Goal: Navigation & Orientation: Find specific page/section

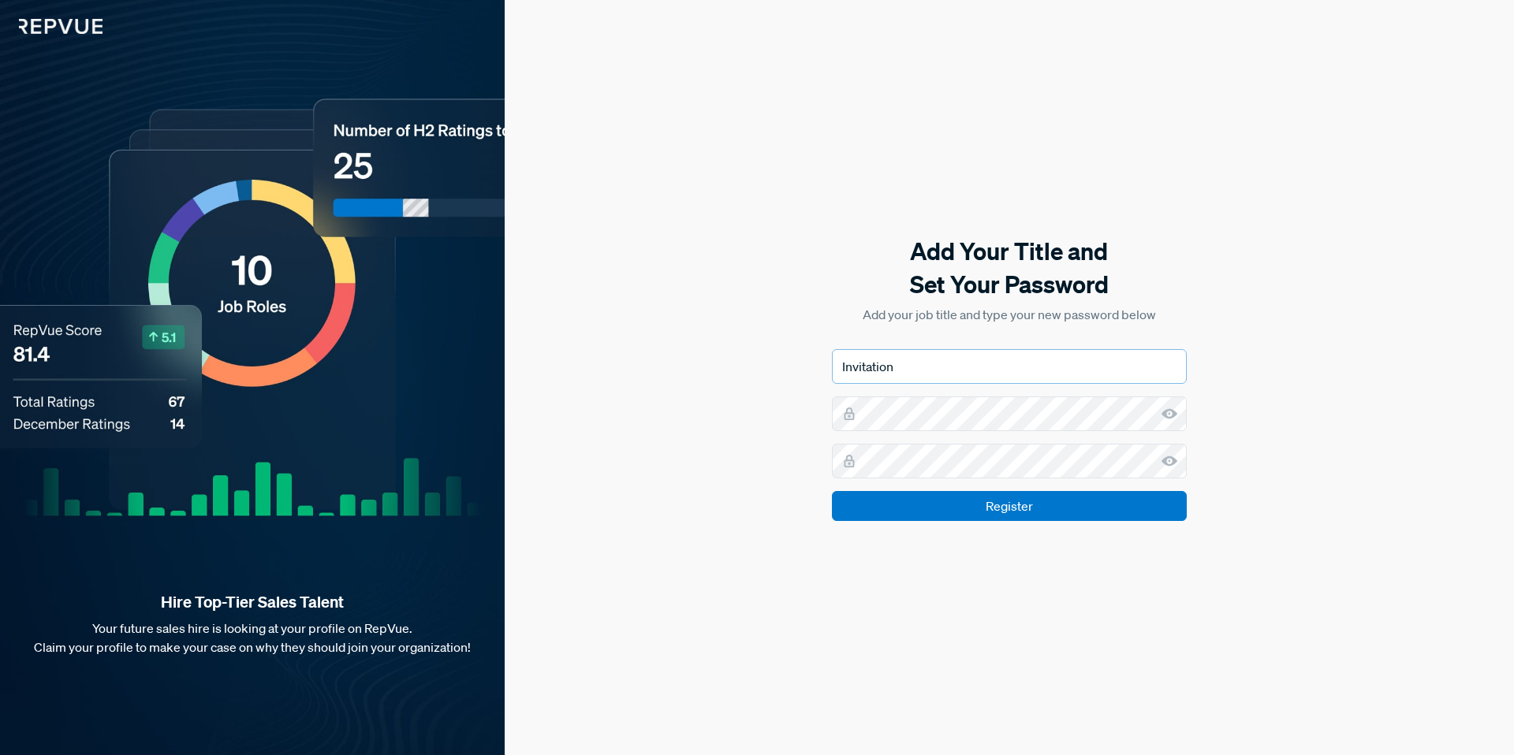
click at [942, 374] on input "Invitation" at bounding box center [1009, 366] width 355 height 35
drag, startPoint x: 906, startPoint y: 367, endPoint x: 691, endPoint y: 374, distance: 214.6
click at [709, 372] on div "Add Your Title and Set Your Password Add your job title and type your new passw…" at bounding box center [1009, 377] width 1009 height 755
type input "People Operations Specialist"
click at [832, 491] on input "Register" at bounding box center [1009, 506] width 355 height 30
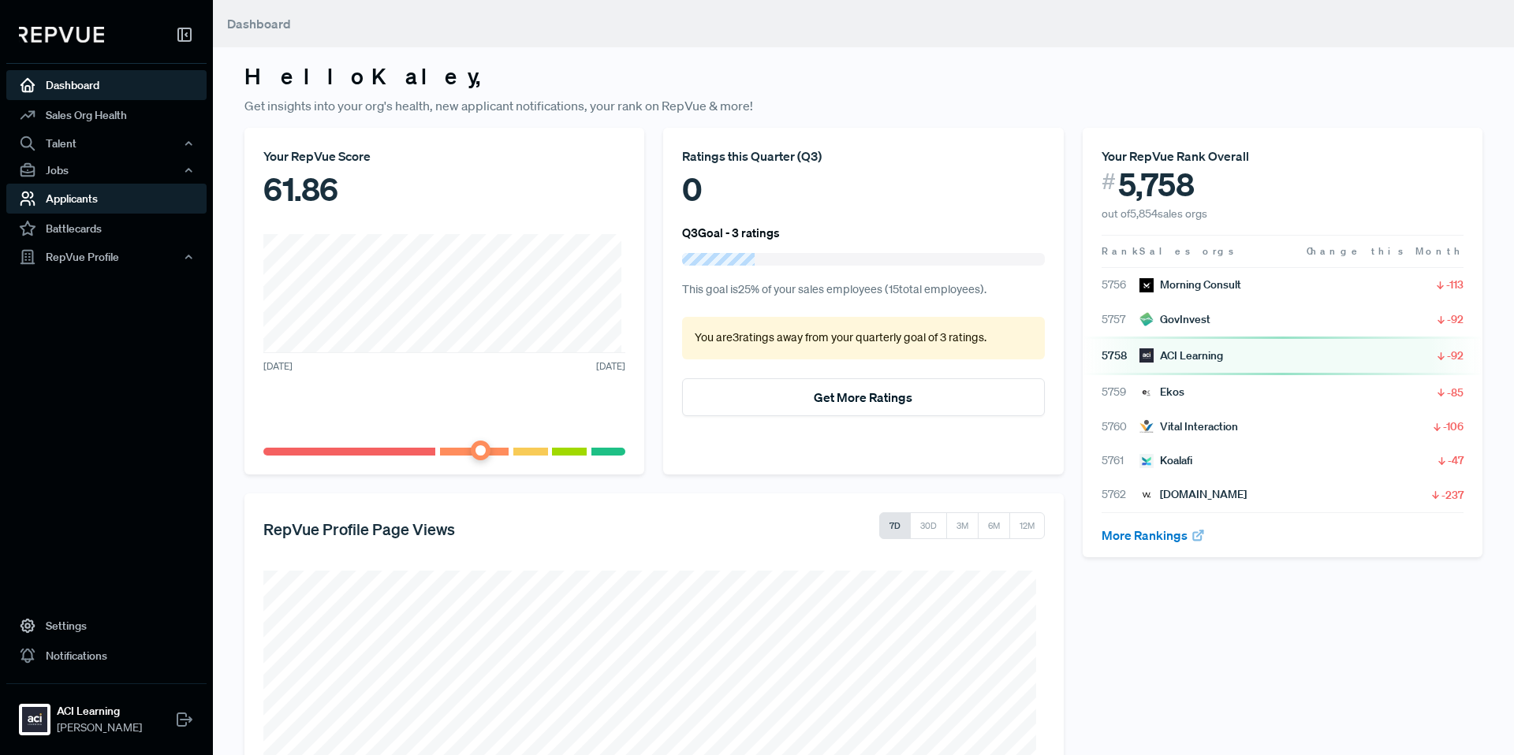
click at [94, 195] on link "Applicants" at bounding box center [106, 199] width 200 height 30
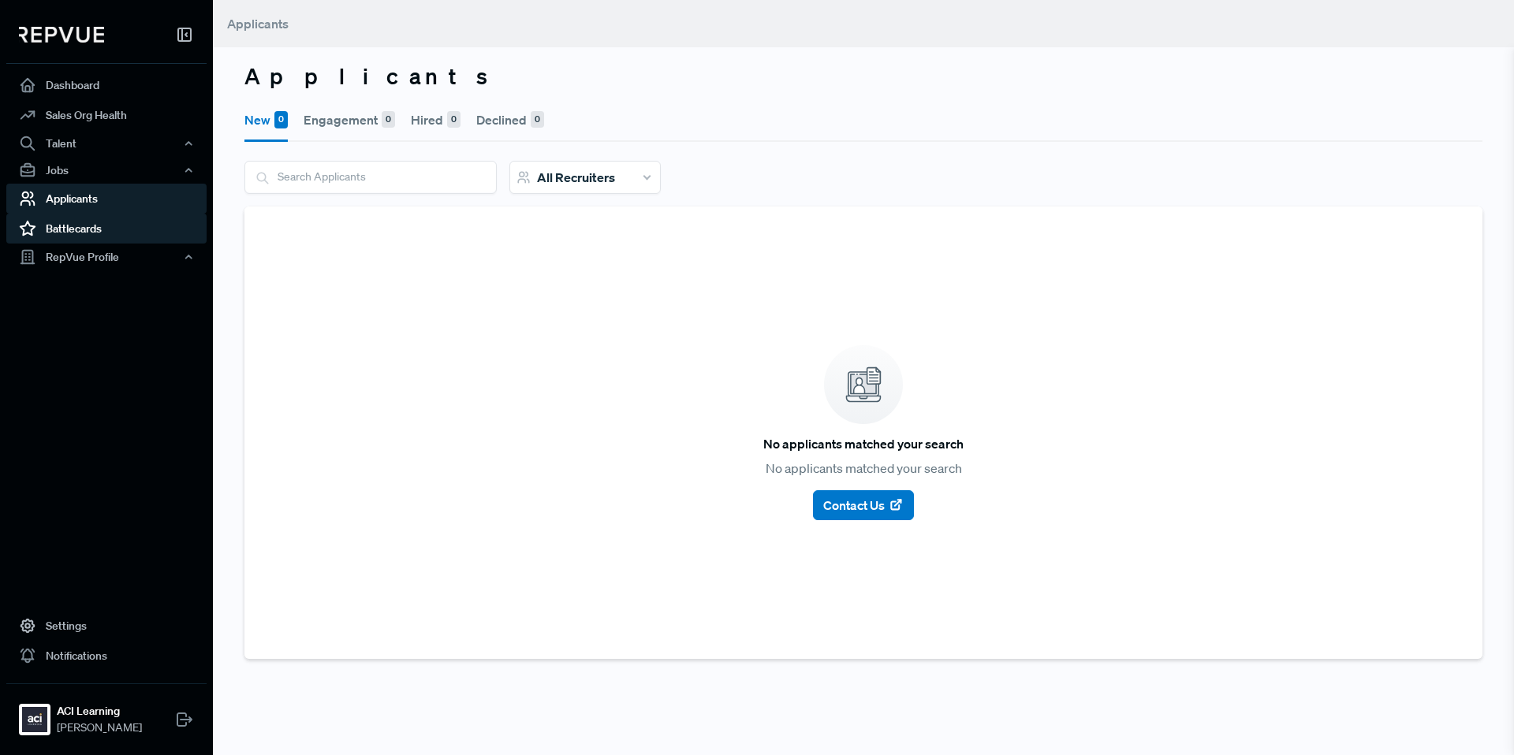
click at [119, 233] on link "Battlecards" at bounding box center [106, 229] width 200 height 30
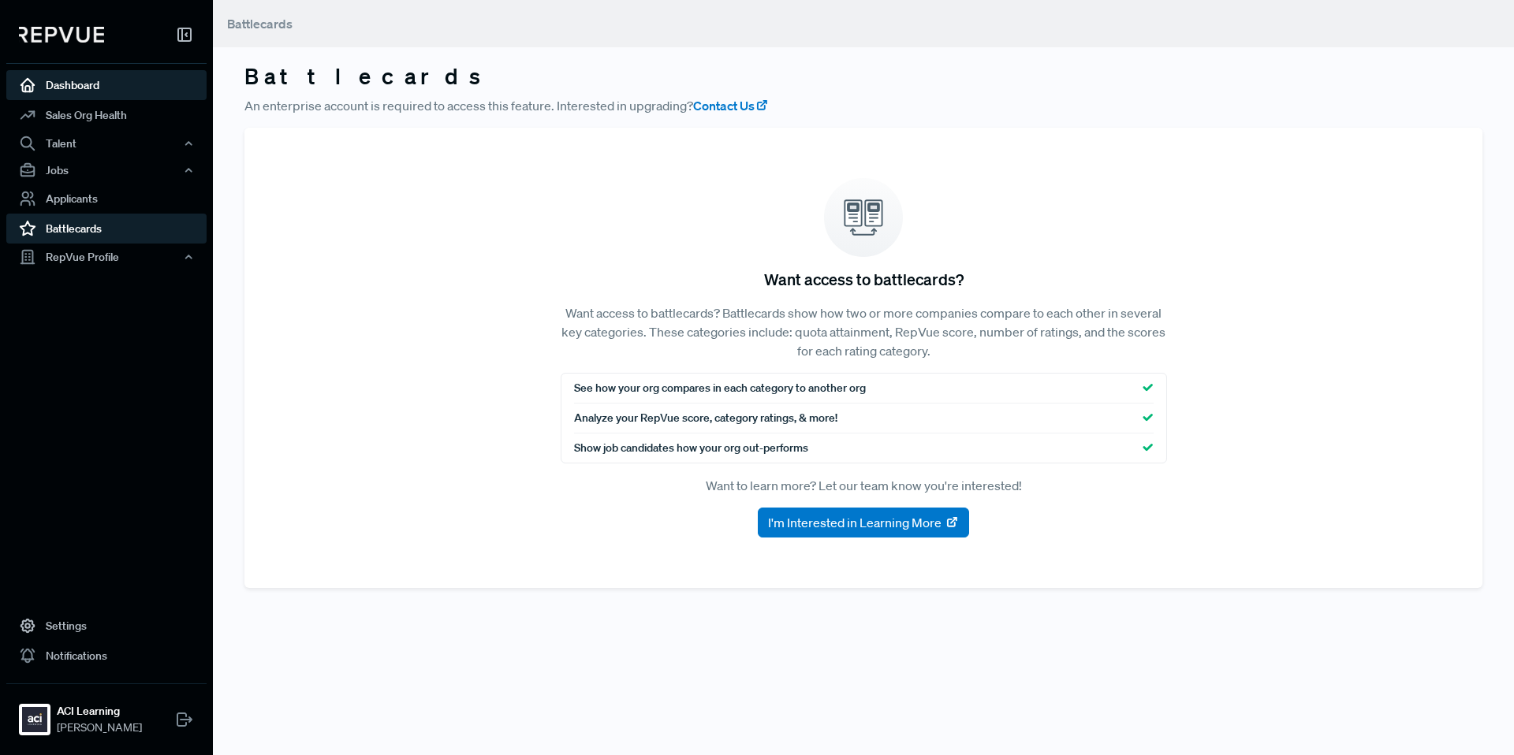
click at [117, 88] on link "Dashboard" at bounding box center [106, 85] width 200 height 30
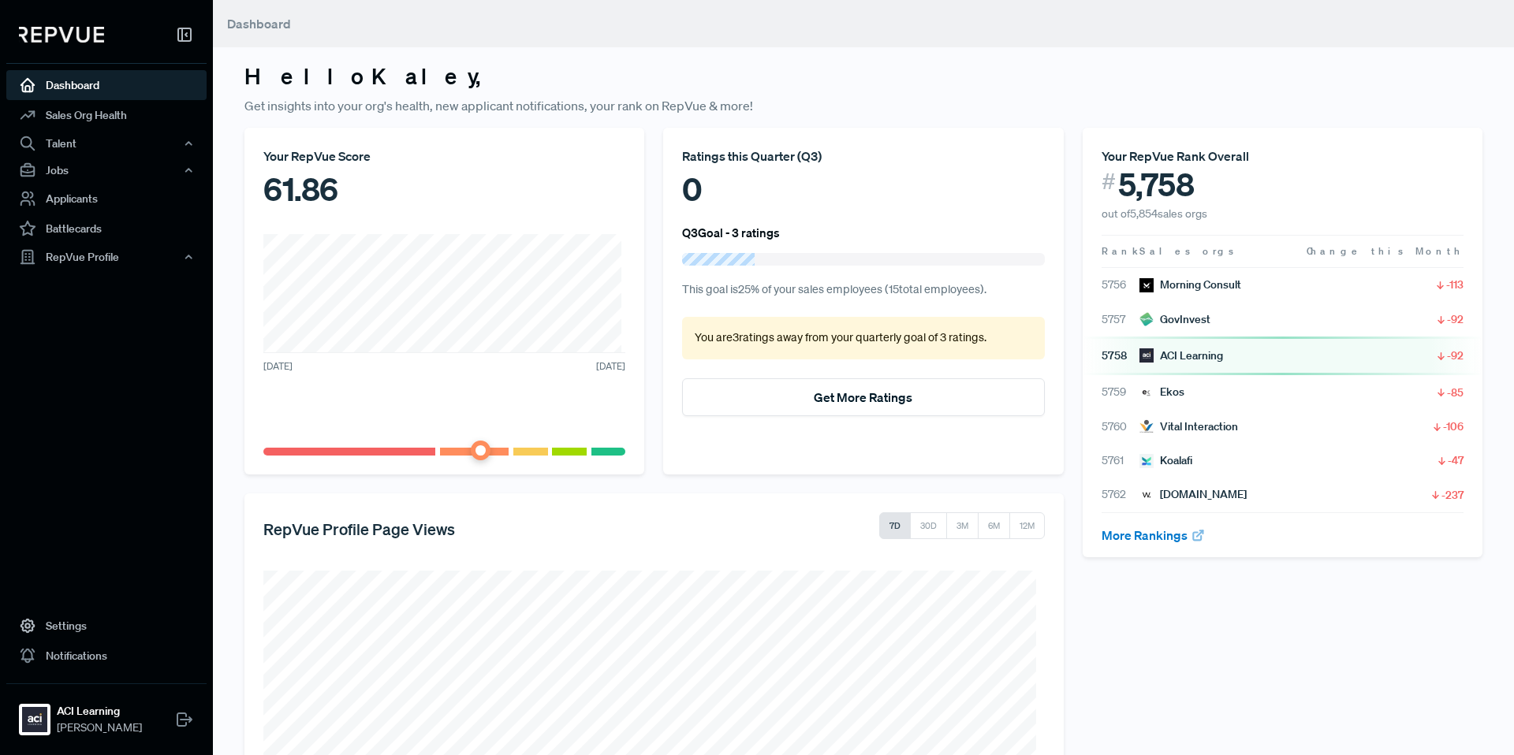
click at [1172, 361] on div "ACI Learning" at bounding box center [1181, 356] width 84 height 17
click at [166, 198] on link "Applicants" at bounding box center [106, 199] width 200 height 30
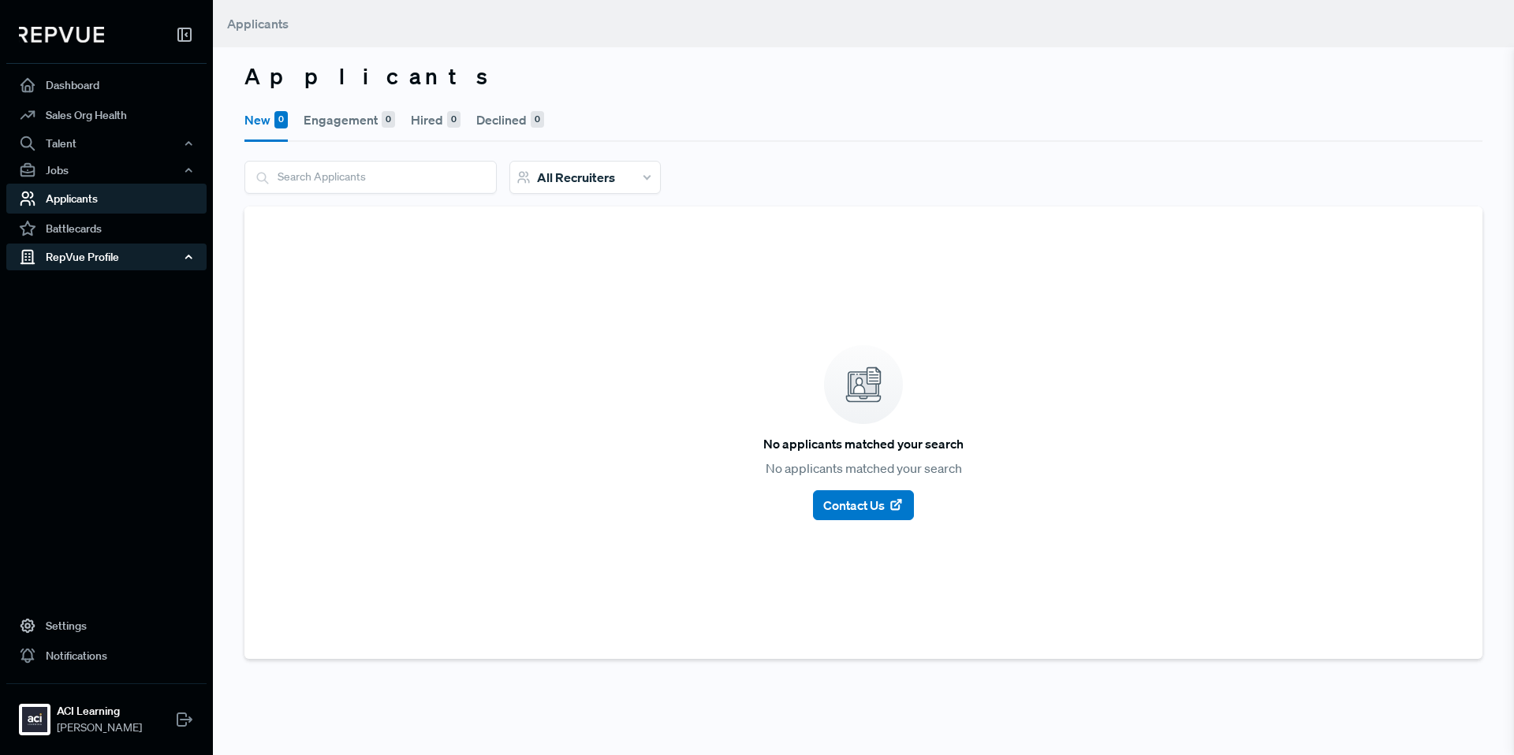
click at [124, 261] on div "RepVue Profile" at bounding box center [106, 257] width 200 height 27
click at [109, 296] on link "Profile Overview" at bounding box center [128, 294] width 200 height 40
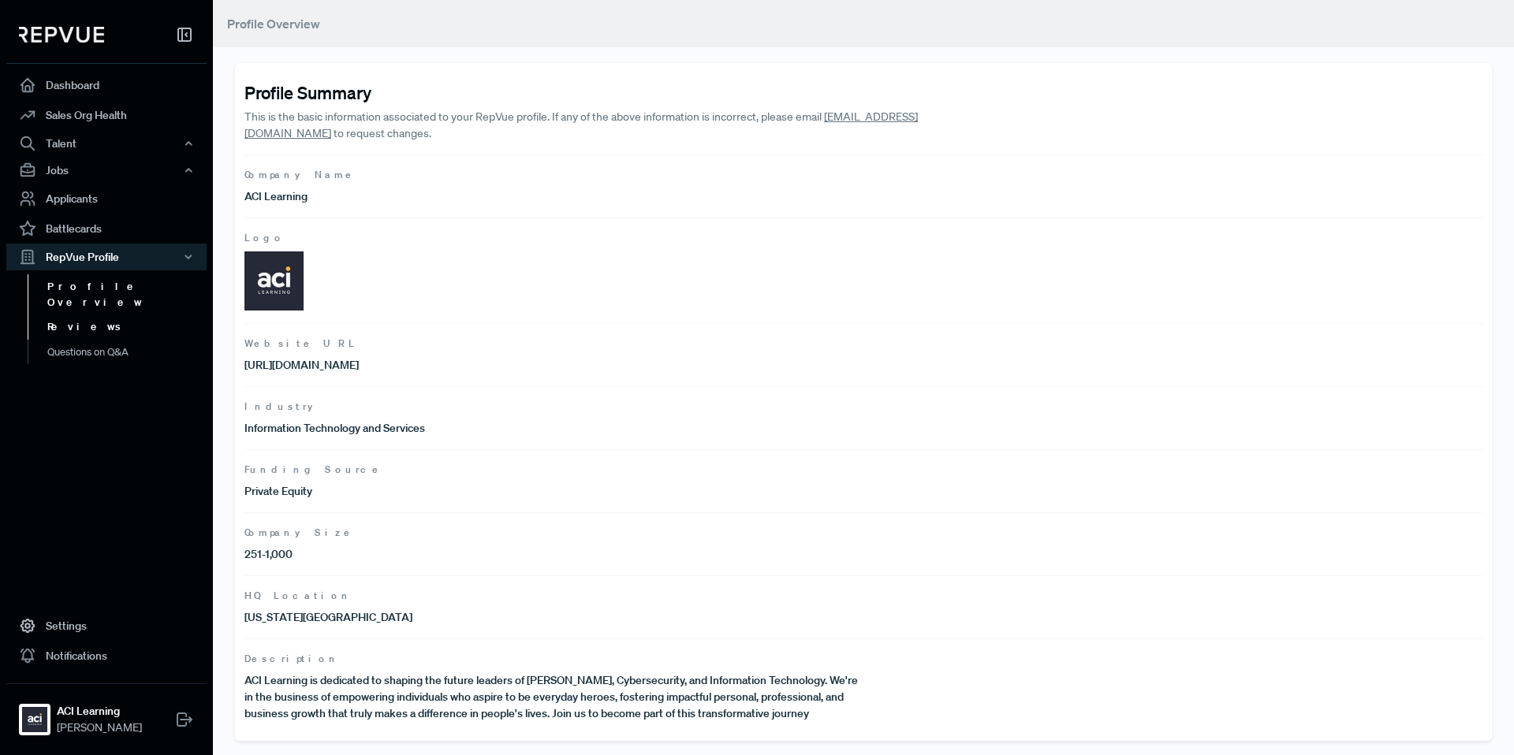
click at [97, 318] on link "Reviews" at bounding box center [128, 327] width 200 height 25
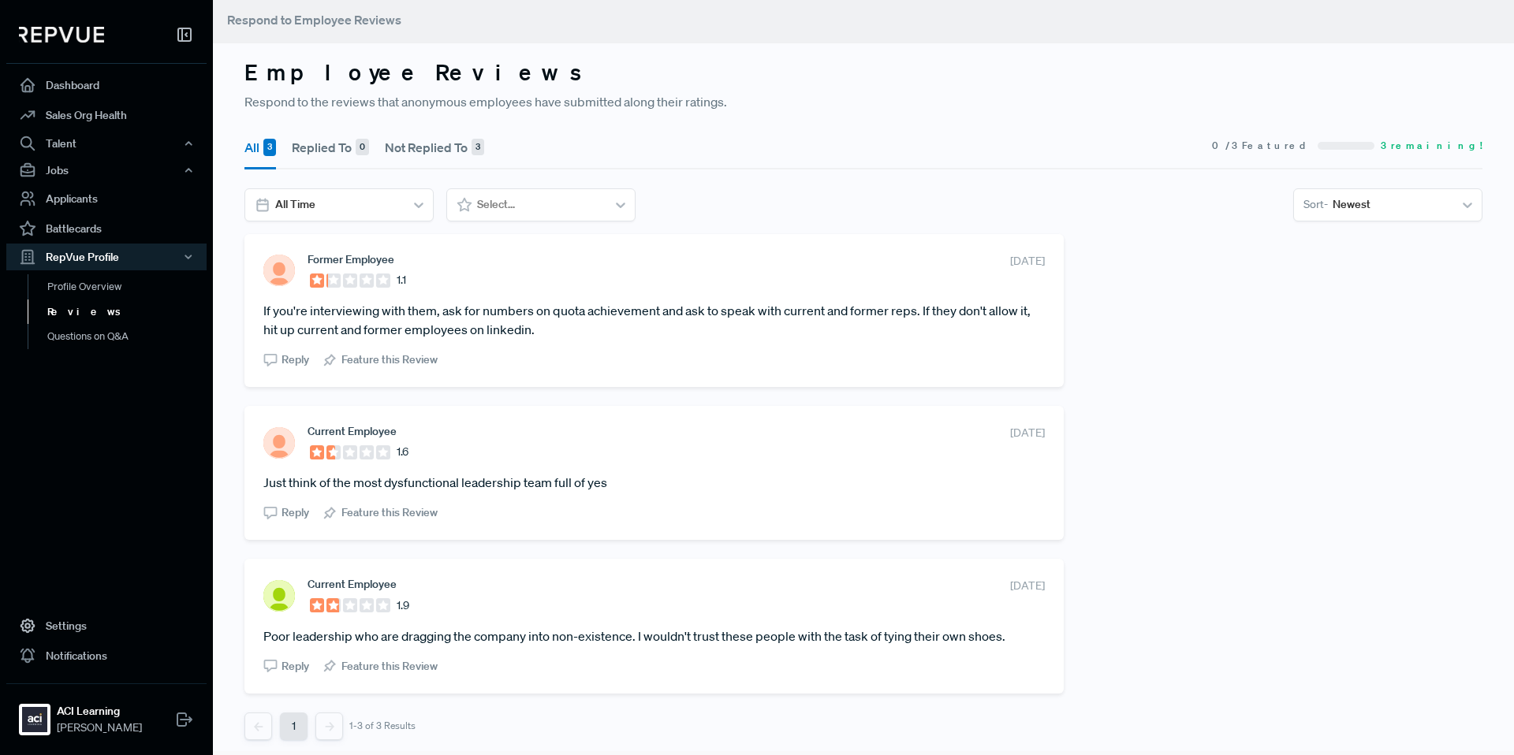
scroll to position [8, 0]
click at [414, 133] on button "Not Replied To 3" at bounding box center [434, 143] width 99 height 44
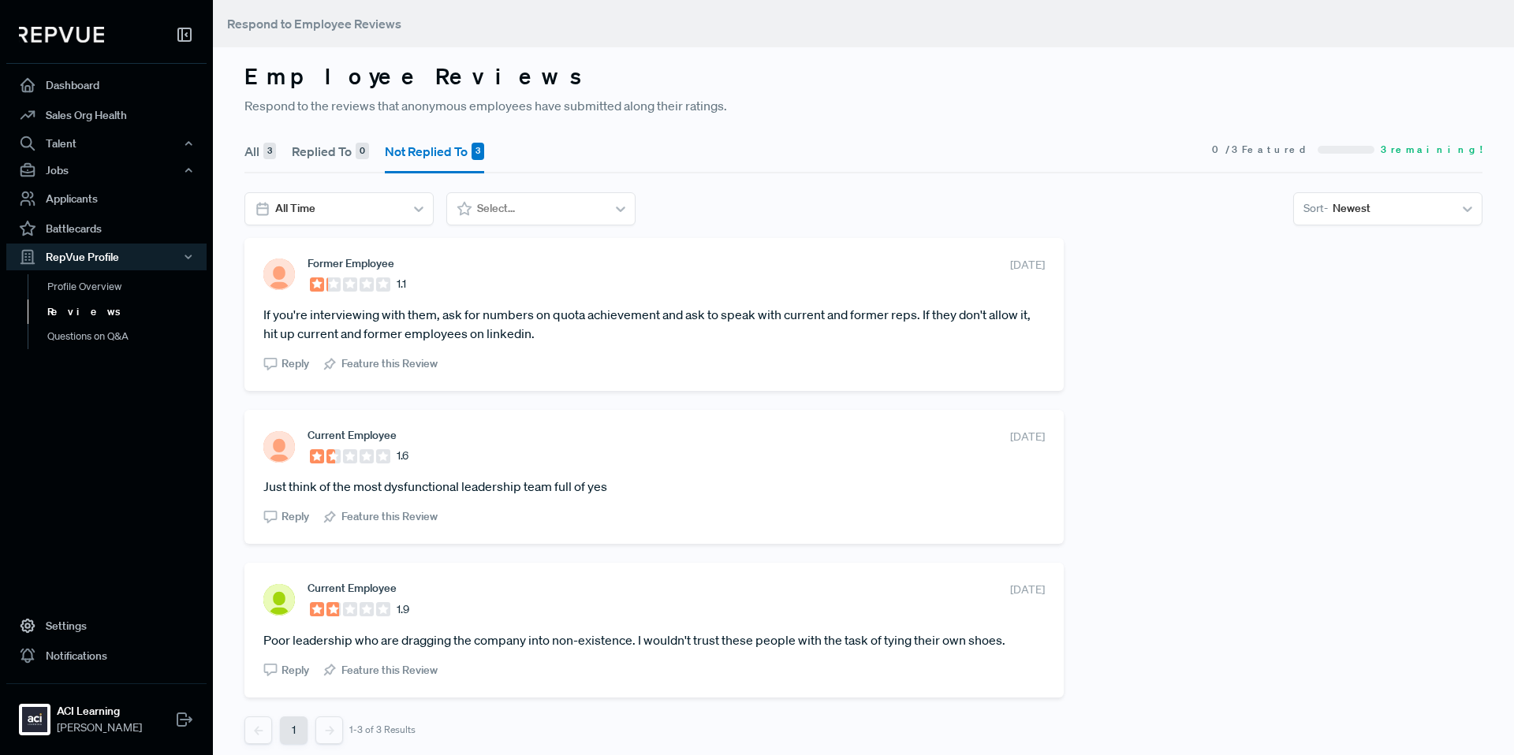
click at [255, 155] on button "All 3" at bounding box center [260, 151] width 32 height 44
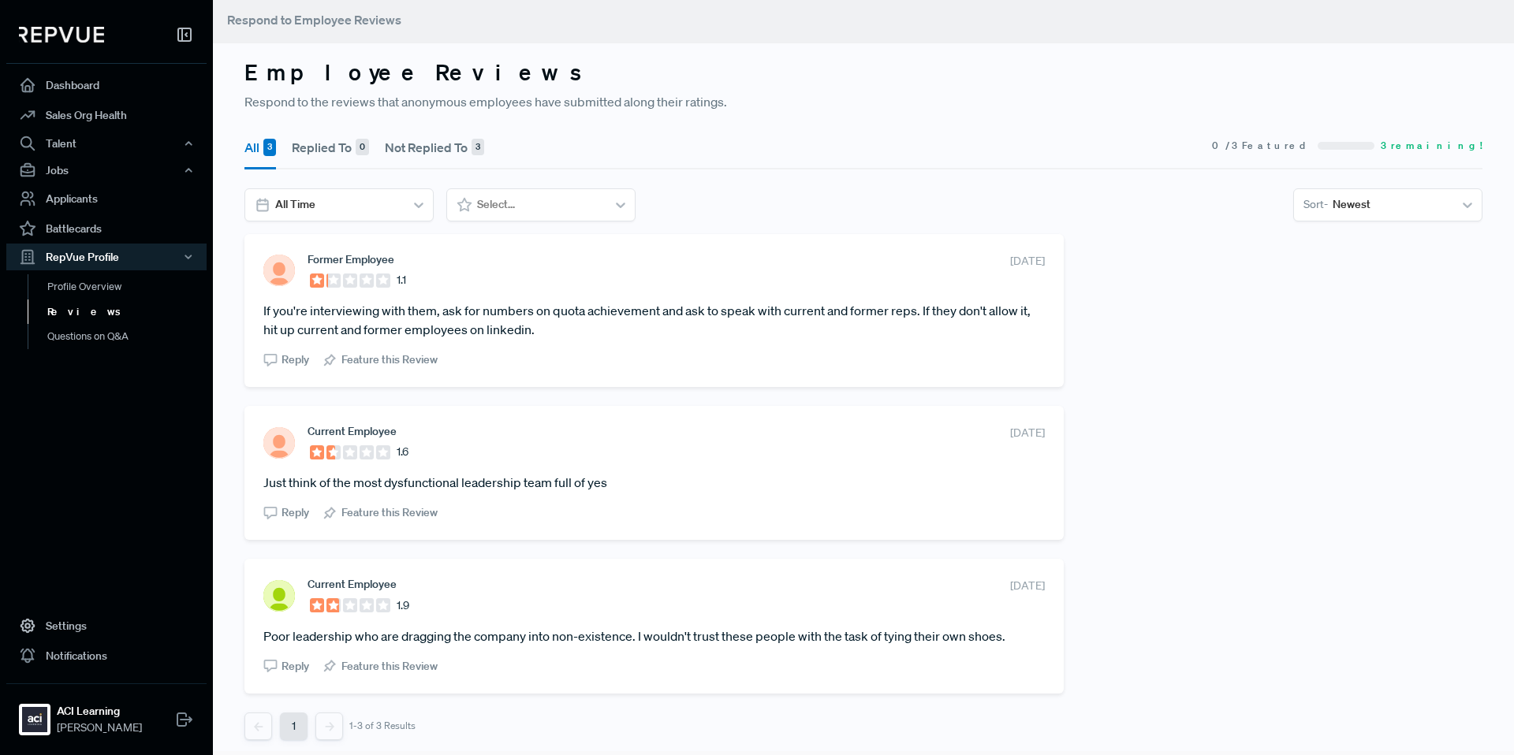
scroll to position [8, 0]
click at [319, 276] on use at bounding box center [316, 276] width 10 height 10
click at [69, 281] on link "Profile Overview" at bounding box center [128, 294] width 200 height 40
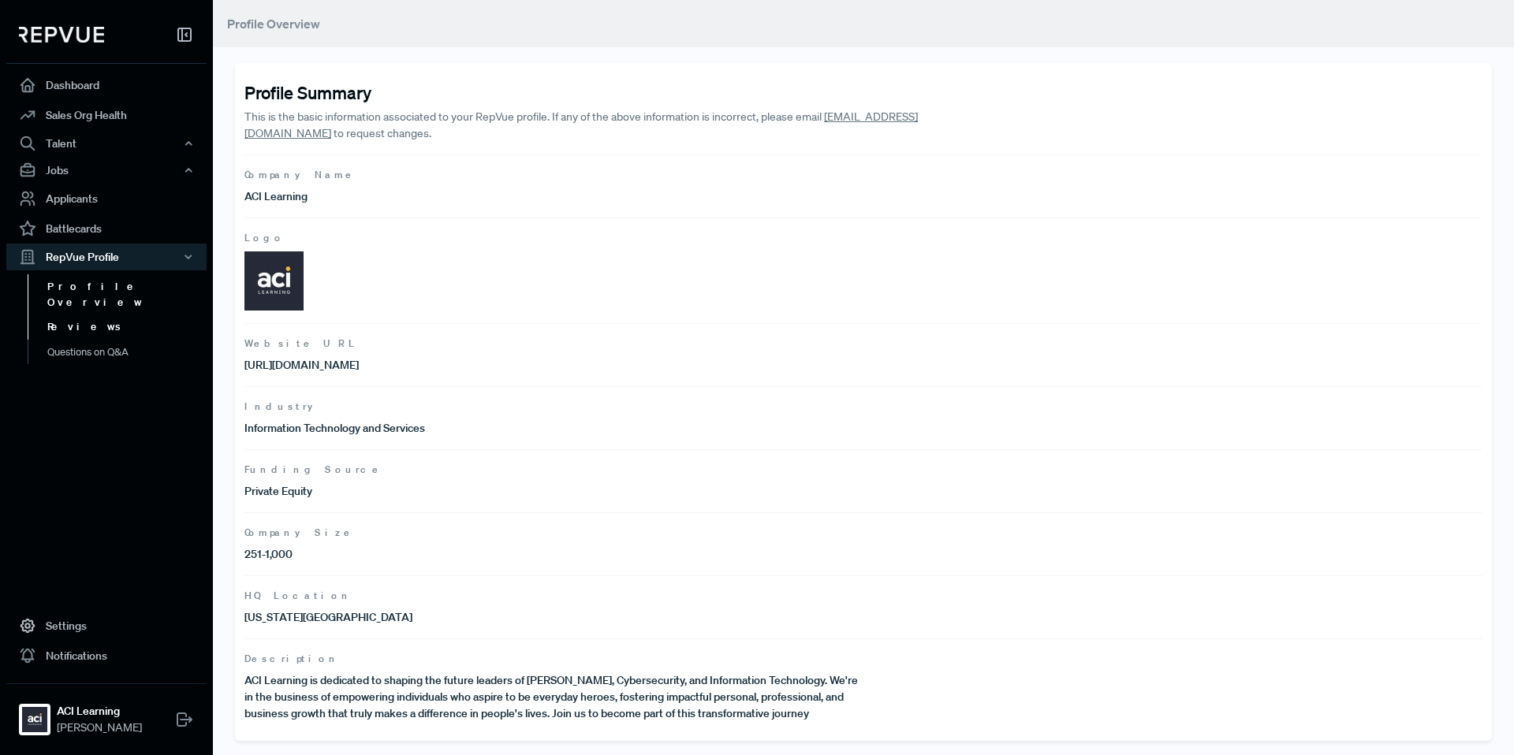
click at [79, 317] on link "Reviews" at bounding box center [128, 327] width 200 height 25
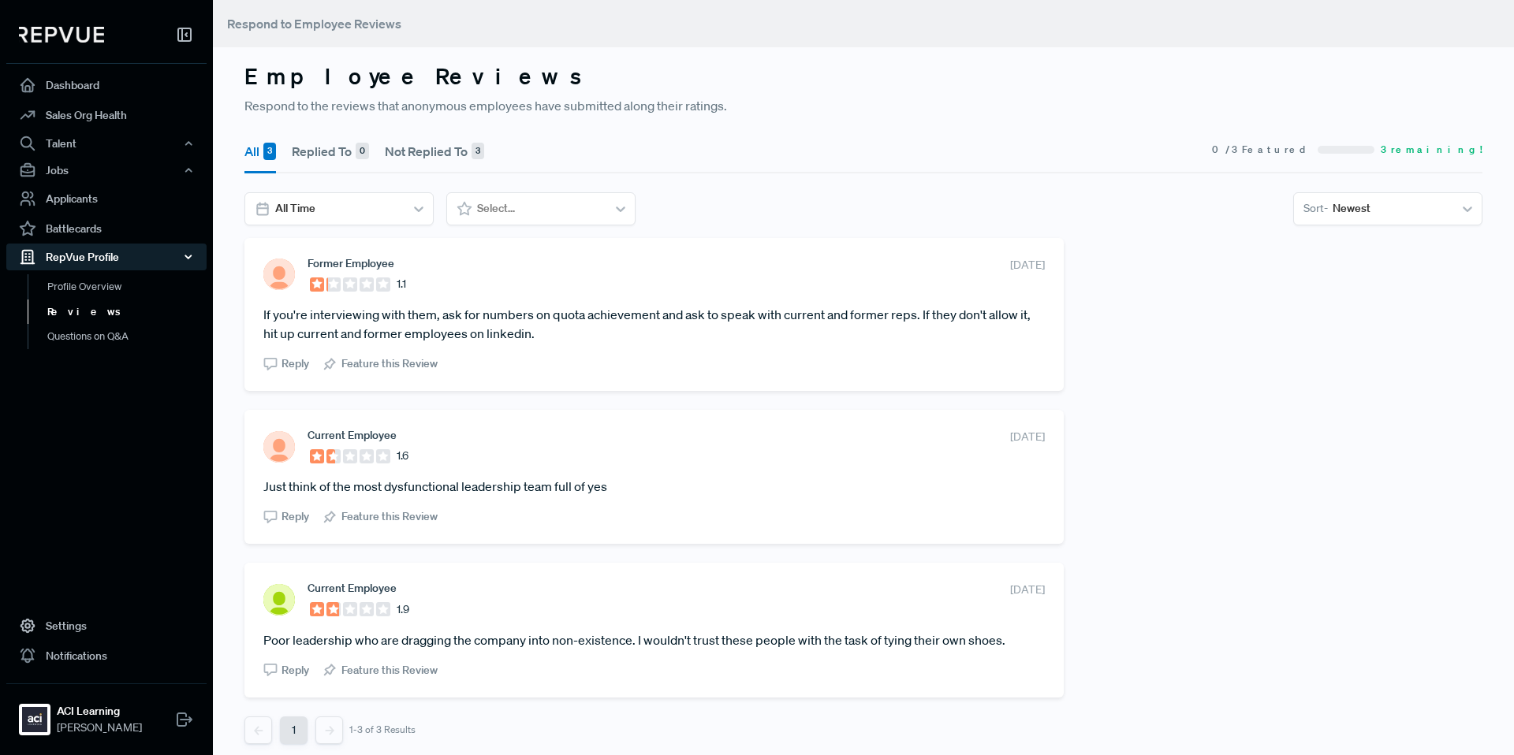
click at [187, 255] on icon "button" at bounding box center [188, 256] width 11 height 11
click at [128, 194] on link "Applicants" at bounding box center [106, 199] width 200 height 30
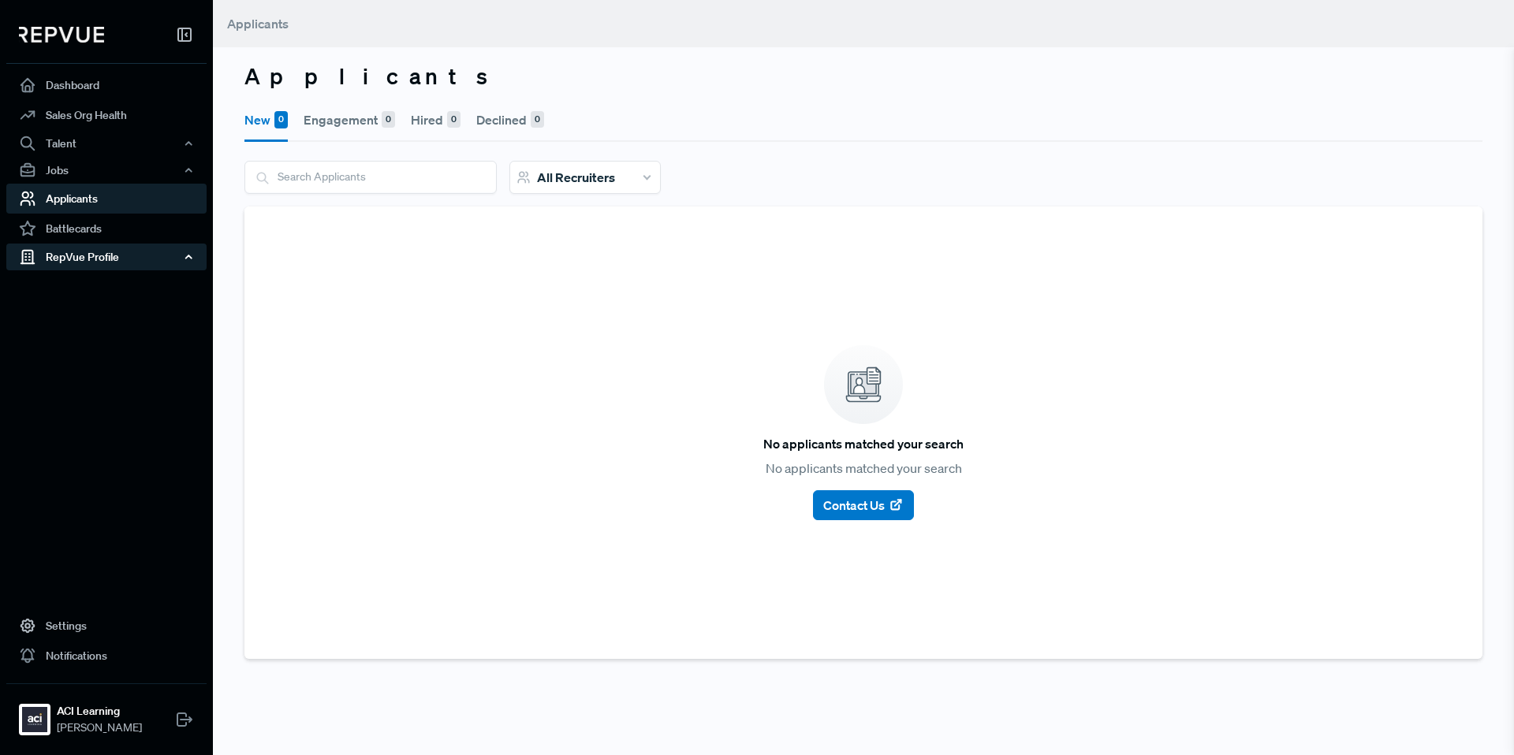
click at [121, 249] on div "RepVue Profile" at bounding box center [106, 257] width 200 height 27
click at [88, 286] on link "Profile Overview" at bounding box center [128, 294] width 200 height 40
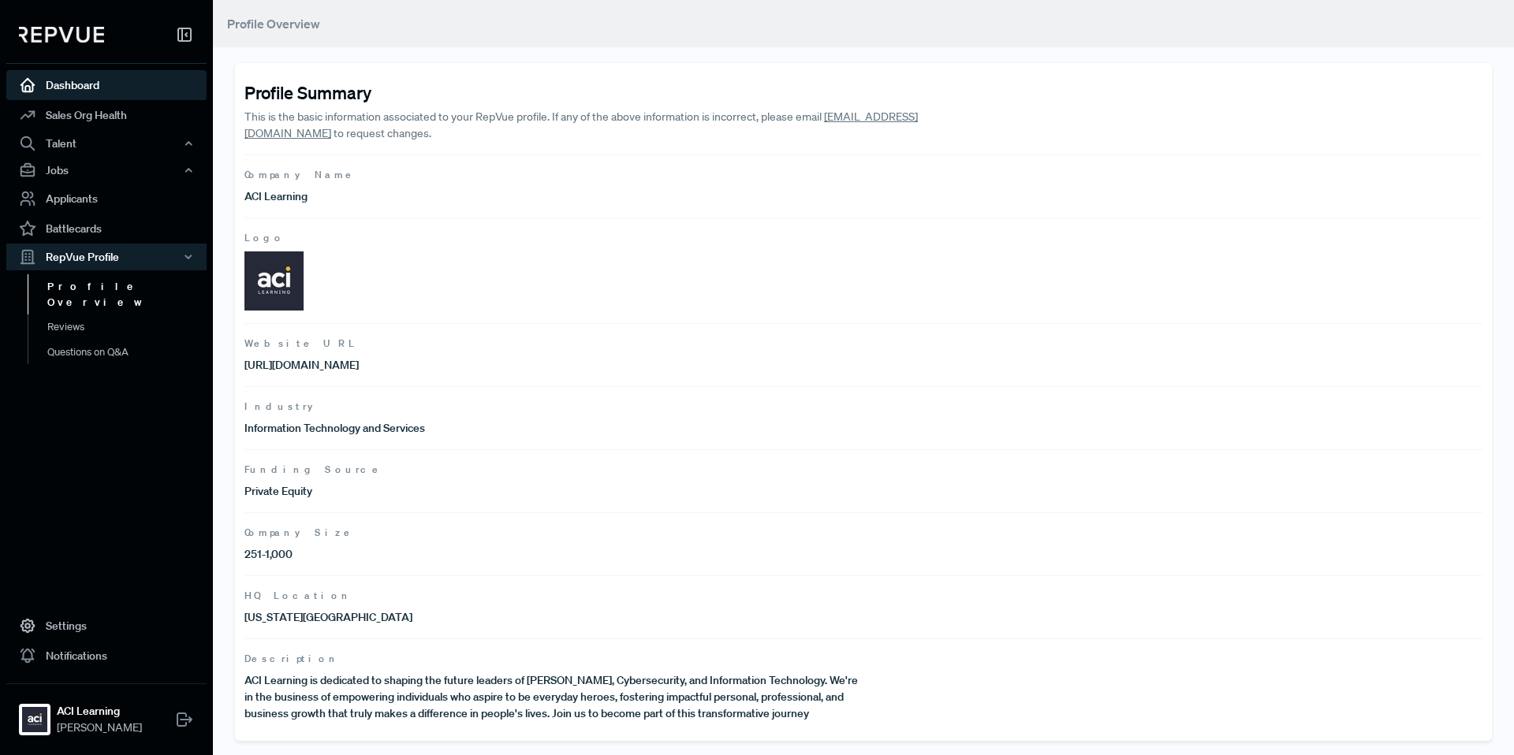
click at [106, 80] on link "Dashboard" at bounding box center [106, 85] width 200 height 30
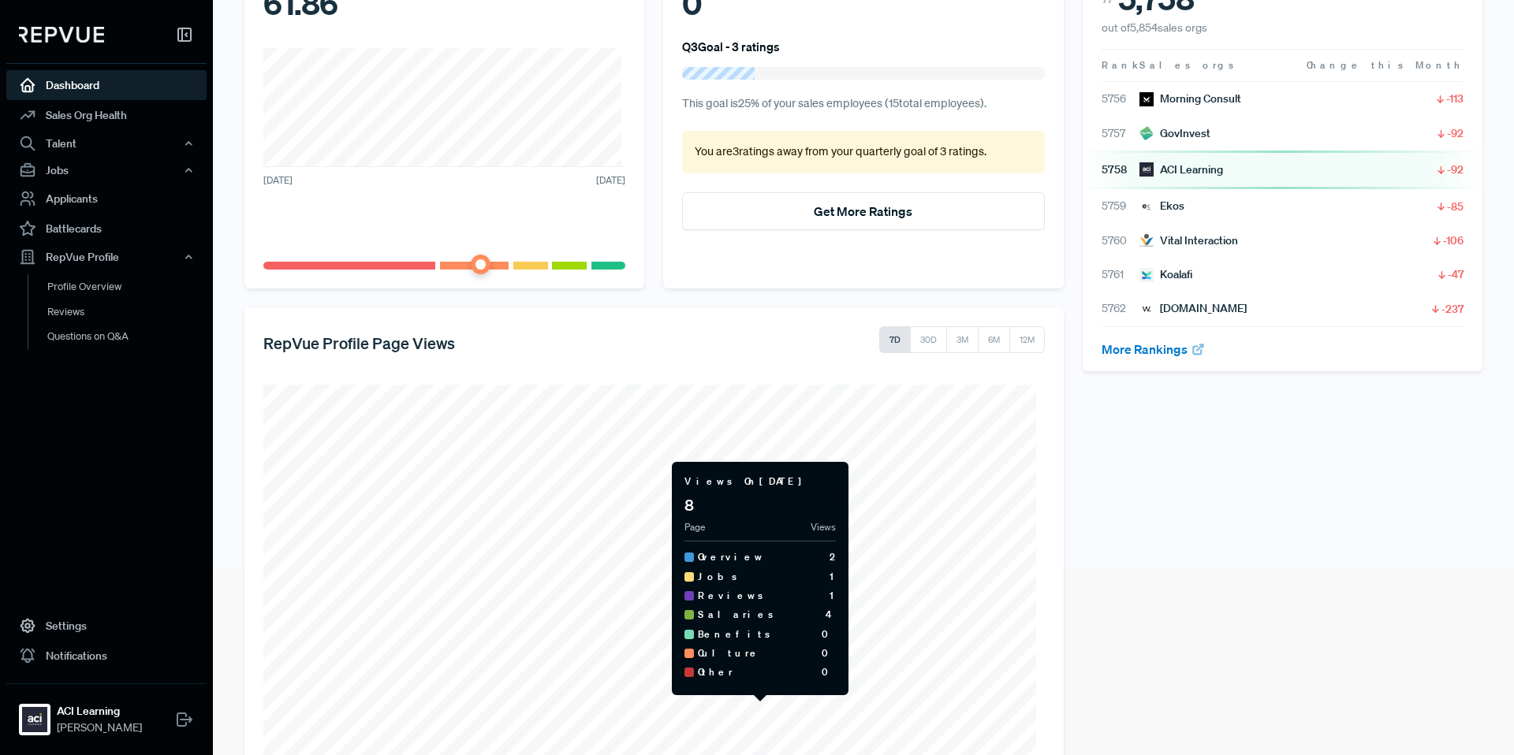
scroll to position [245, 0]
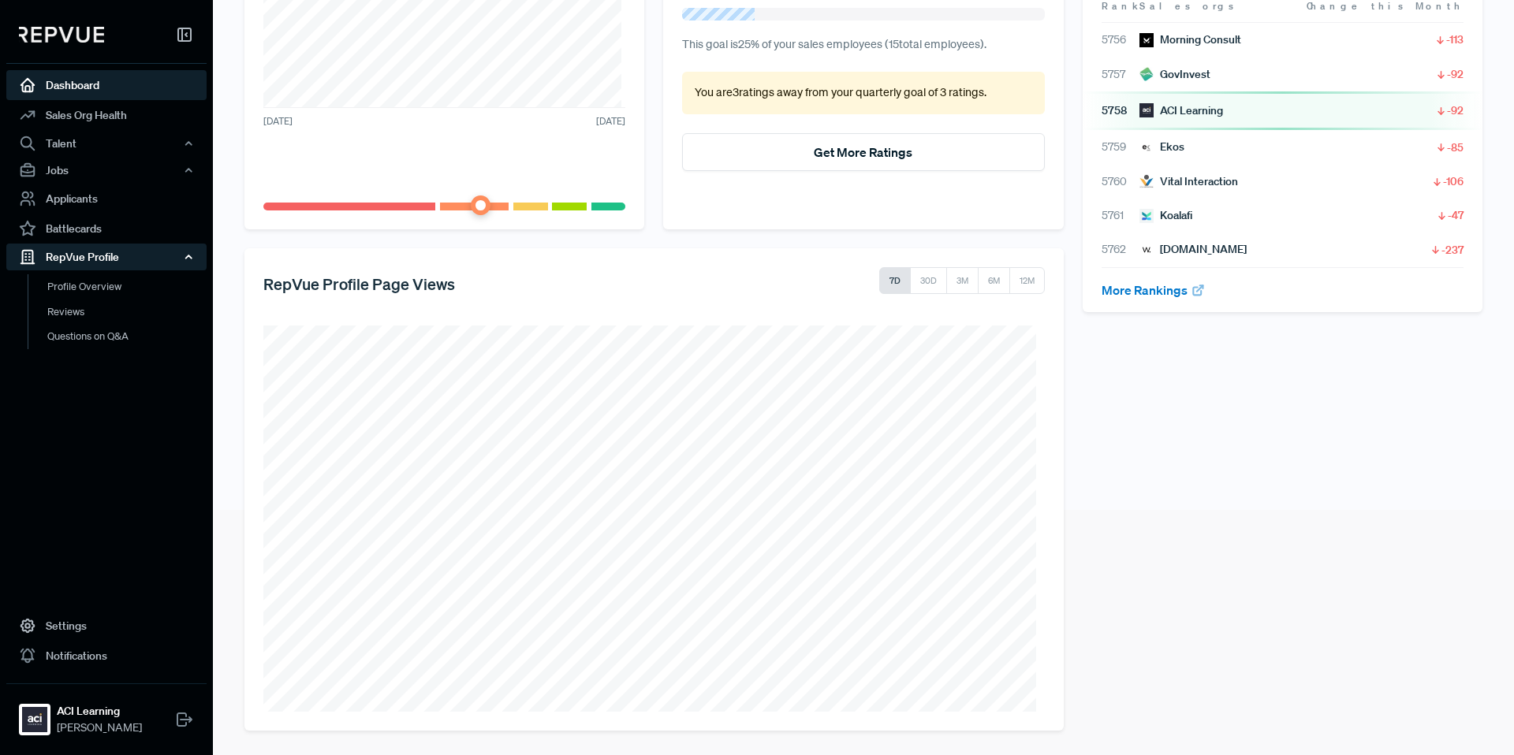
click at [93, 259] on div "RepVue Profile" at bounding box center [106, 257] width 200 height 27
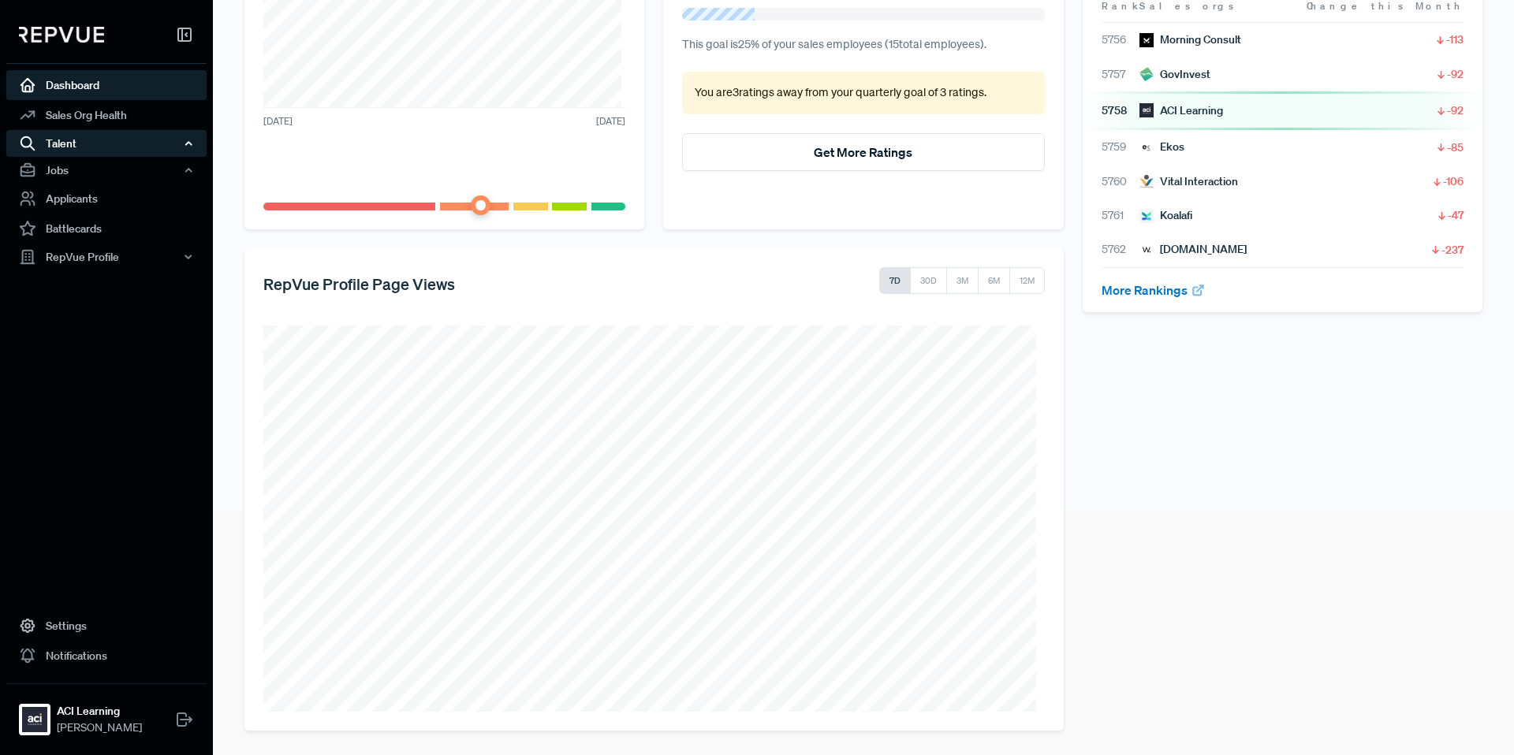
click at [115, 143] on div "Talent" at bounding box center [106, 143] width 200 height 27
click at [104, 122] on link "Sales Org Health" at bounding box center [106, 115] width 200 height 30
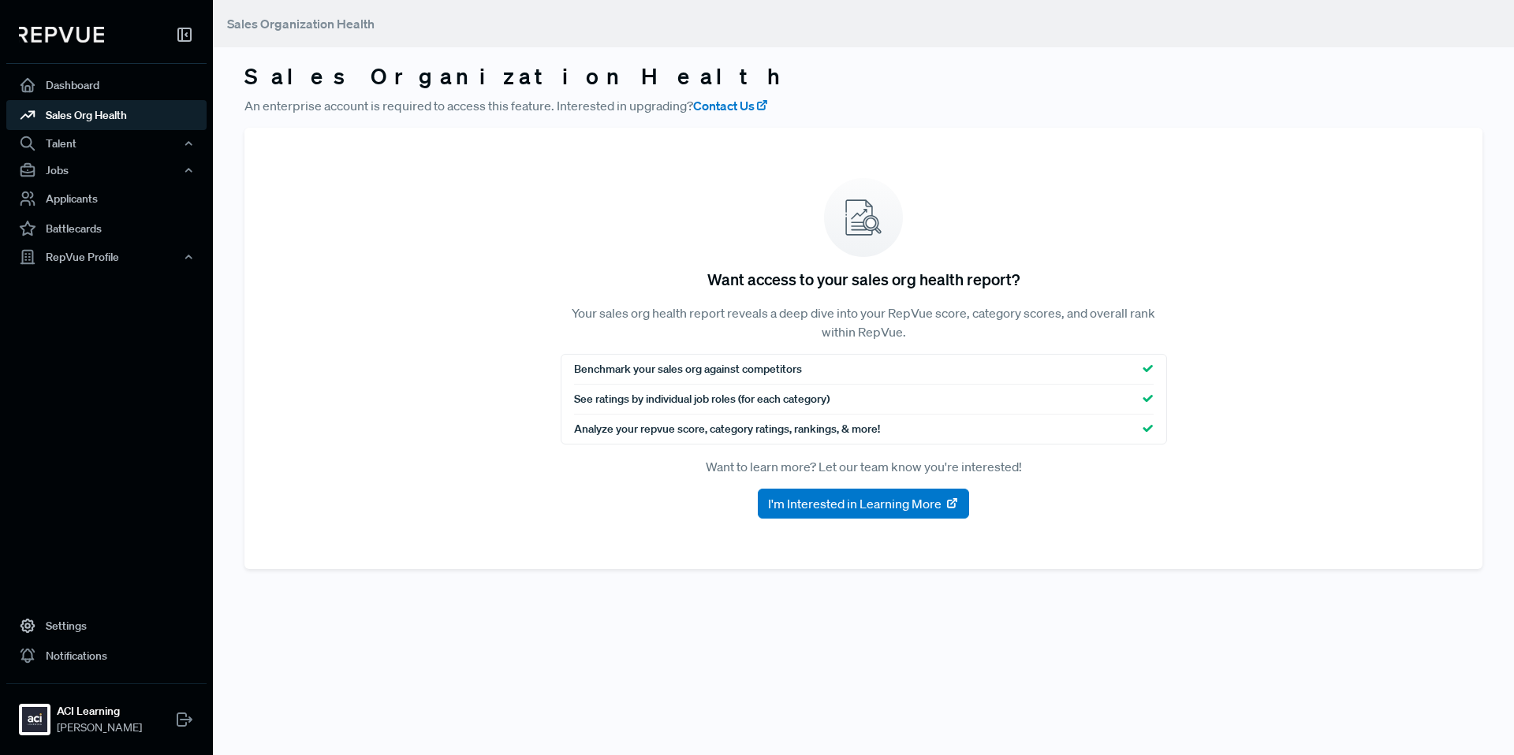
click at [594, 26] on header "Sales Organization Health" at bounding box center [863, 23] width 1301 height 47
click at [74, 91] on link "Dashboard" at bounding box center [106, 85] width 200 height 30
